Goal: Find specific page/section: Find specific page/section

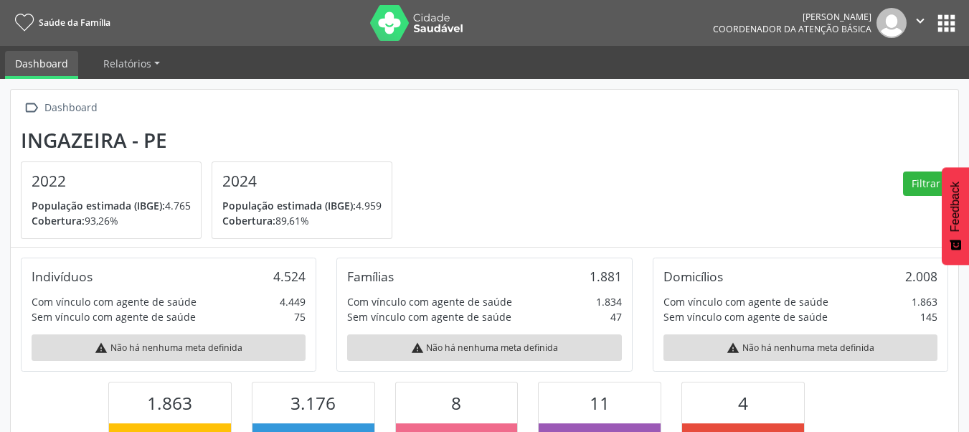
scroll to position [238, 316]
click at [943, 21] on button "apps" at bounding box center [946, 23] width 25 height 25
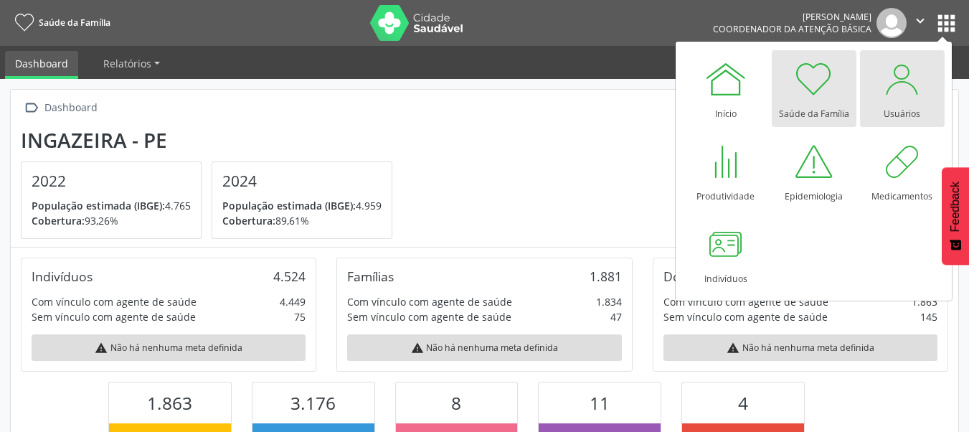
click at [915, 85] on div at bounding box center [902, 78] width 43 height 43
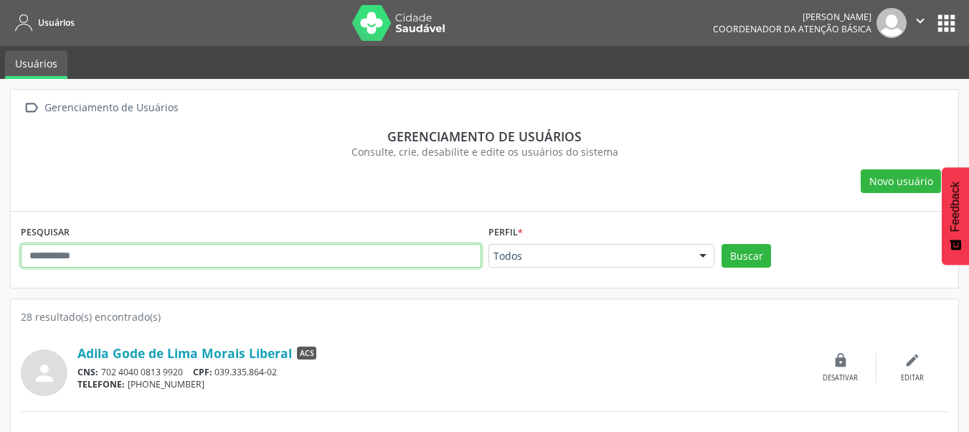
click at [226, 258] on input "text" at bounding box center [251, 256] width 461 height 24
type input "**********"
click at [722, 244] on button "Buscar" at bounding box center [746, 256] width 49 height 24
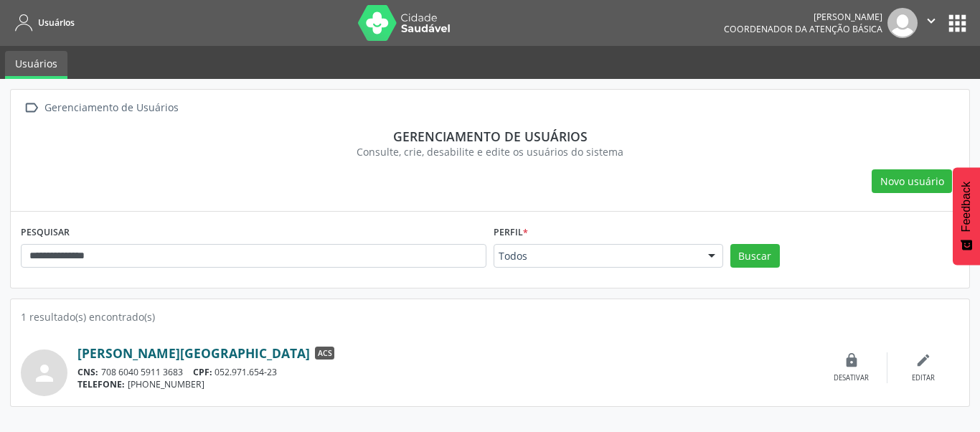
click at [244, 356] on link "Maria Rosivania Araujo de Lima" at bounding box center [193, 353] width 232 height 16
